Goal: Obtain resource: Obtain resource

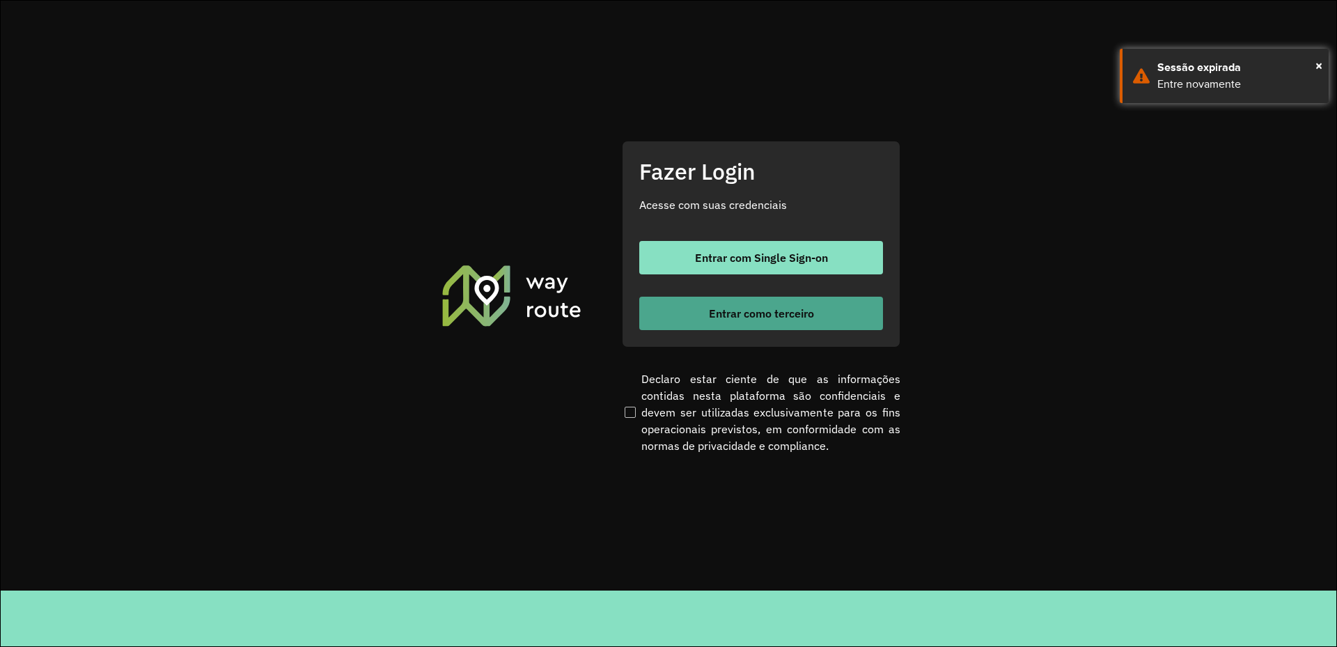
click at [804, 323] on button "Entrar como terceiro" at bounding box center [761, 313] width 244 height 33
click at [798, 315] on span "Entrar como terceiro" at bounding box center [761, 313] width 105 height 11
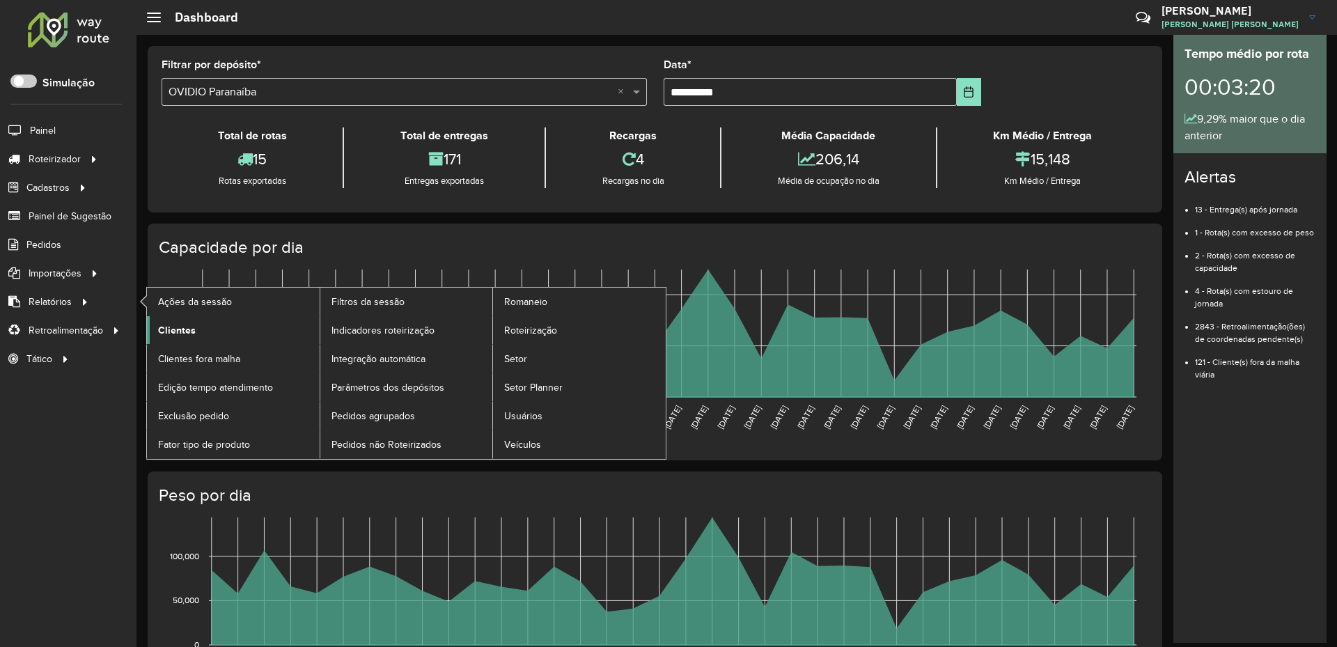
click at [200, 329] on link "Clientes" at bounding box center [233, 330] width 173 height 28
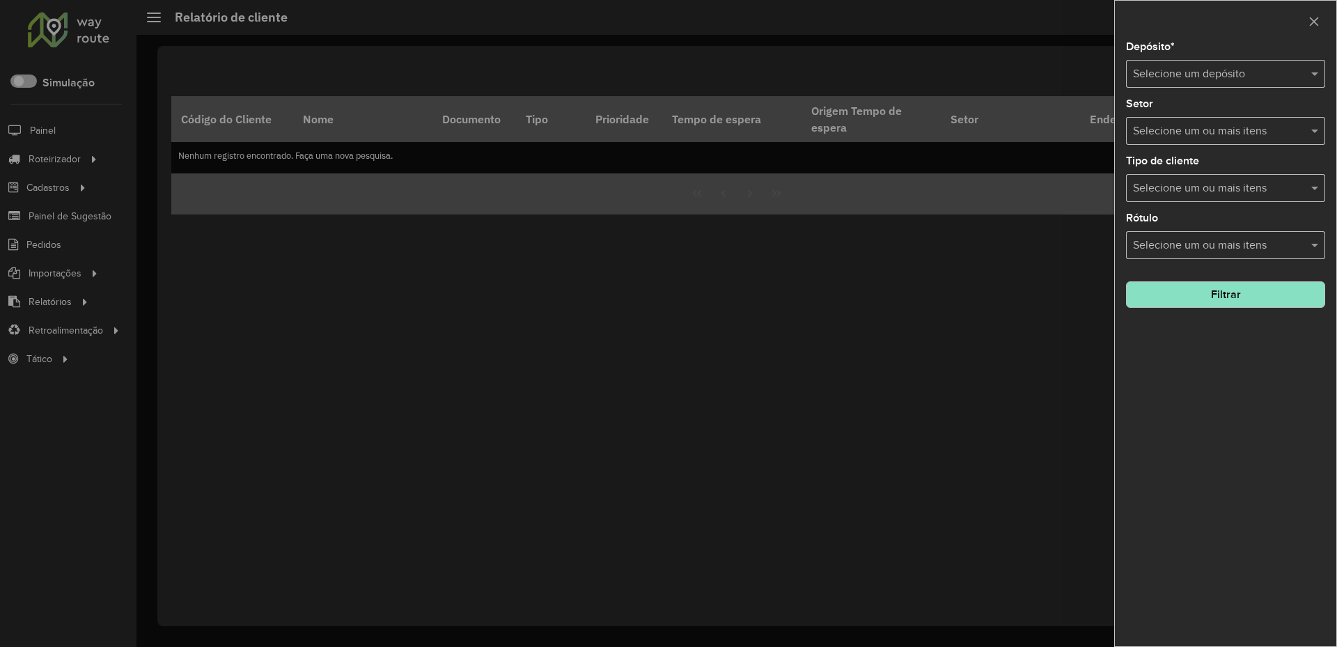
click at [1197, 90] on div "Depósito * Selecione um depósito Setor Selecione um ou mais itens Tipo de clien…" at bounding box center [1225, 344] width 221 height 604
click at [1196, 62] on div "Selecione um depósito" at bounding box center [1225, 74] width 199 height 28
click at [1160, 132] on span "OVIDIO Três Lagoas" at bounding box center [1181, 138] width 98 height 12
click at [1183, 291] on button "Filtrar" at bounding box center [1225, 294] width 199 height 26
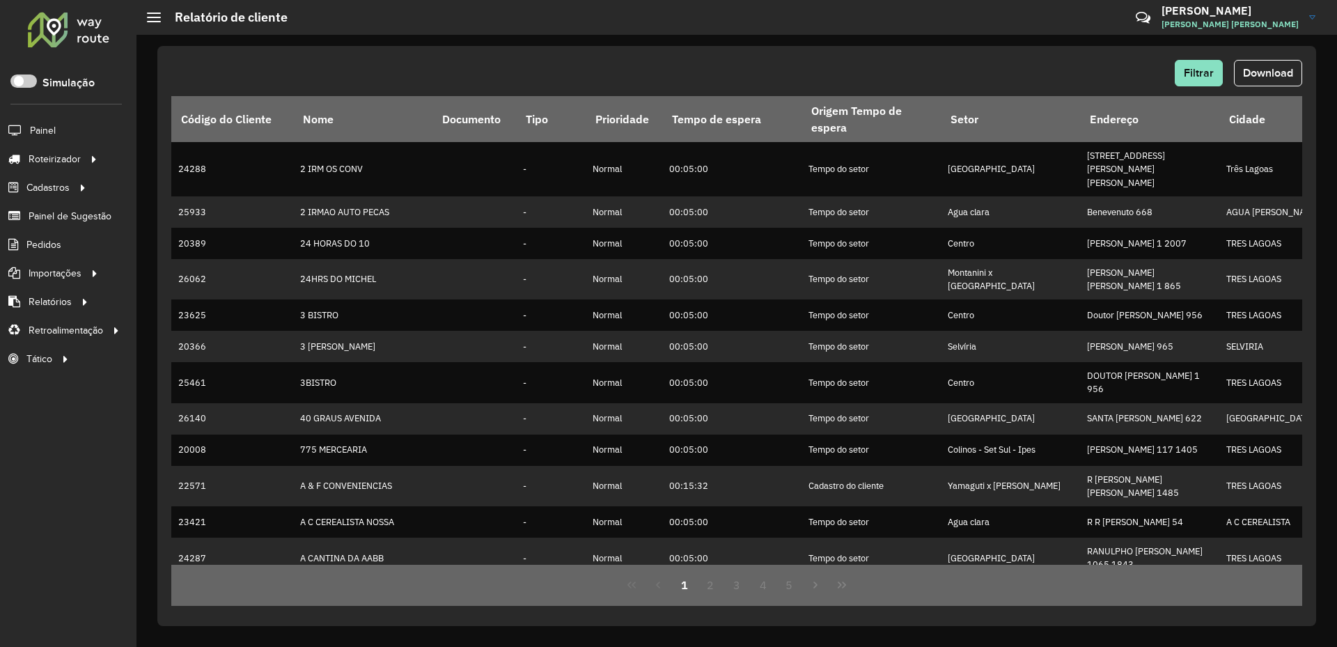
click at [1280, 71] on span "Download" at bounding box center [1268, 73] width 50 height 12
